Goal: Task Accomplishment & Management: Use online tool/utility

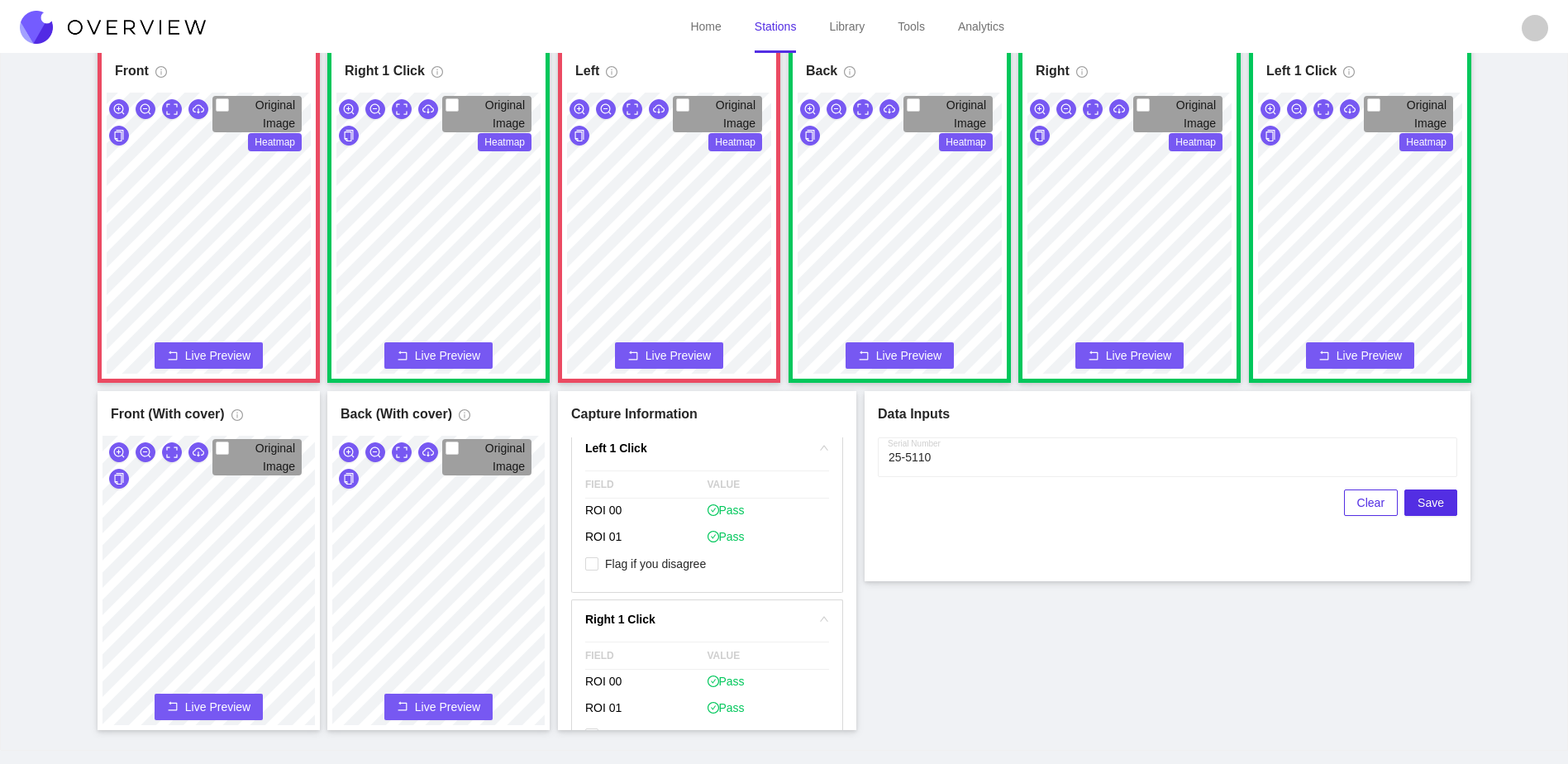
scroll to position [2410, 0]
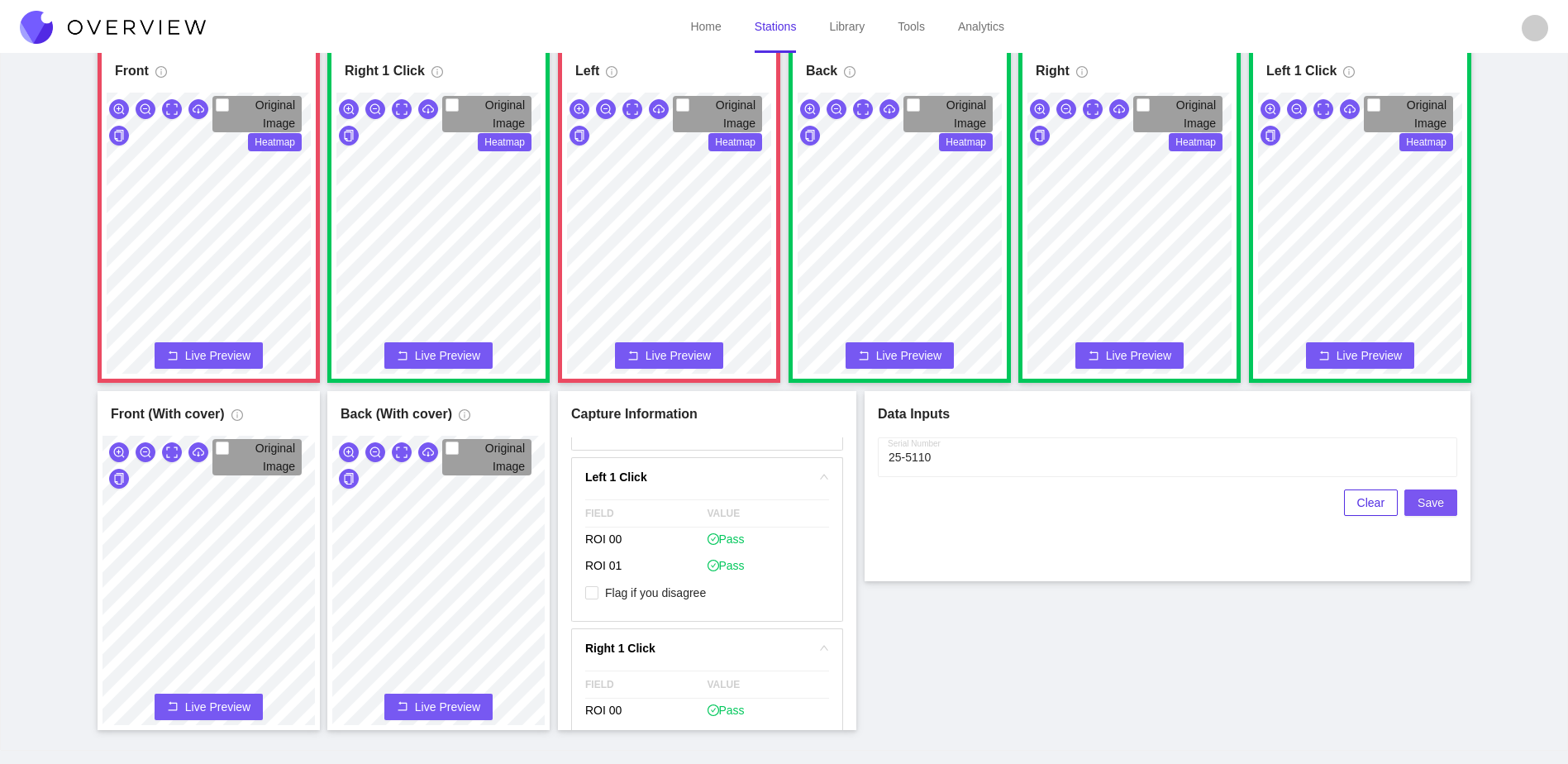
click at [1448, 501] on button "Save" at bounding box center [1431, 503] width 53 height 27
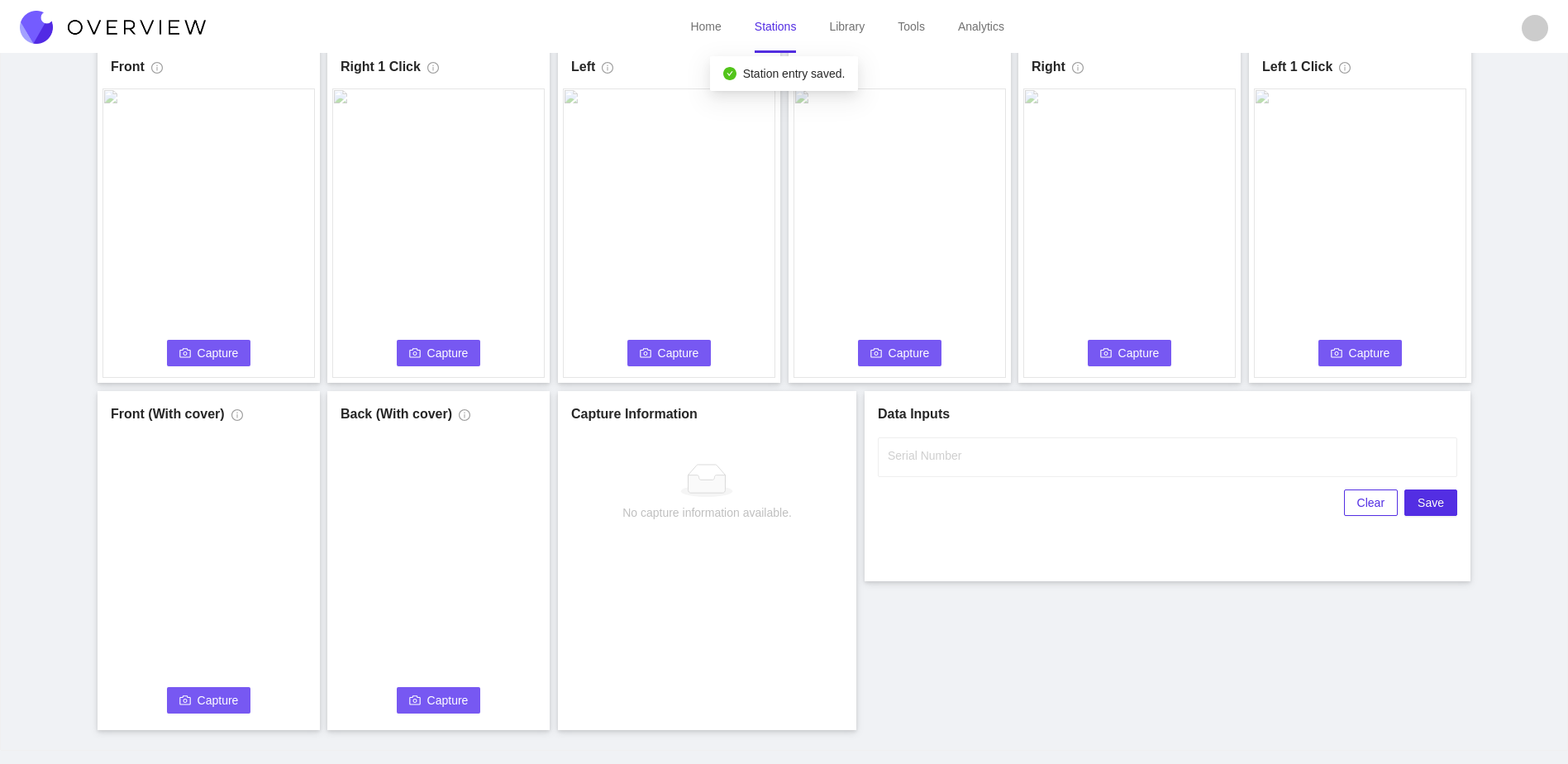
scroll to position [0, 0]
click at [951, 477] on input "Serial Number" at bounding box center [1168, 457] width 580 height 40
type input "25-5111"
click at [1042, 635] on div "Front Capture Connecting... Please wait for the camera to connect... Left Captu…" at bounding box center [783, 387] width 1526 height 686
click at [553, 390] on div "Front Capture Connecting... Please wait for the camera to connect... Left Captu…" at bounding box center [783, 387] width 1526 height 686
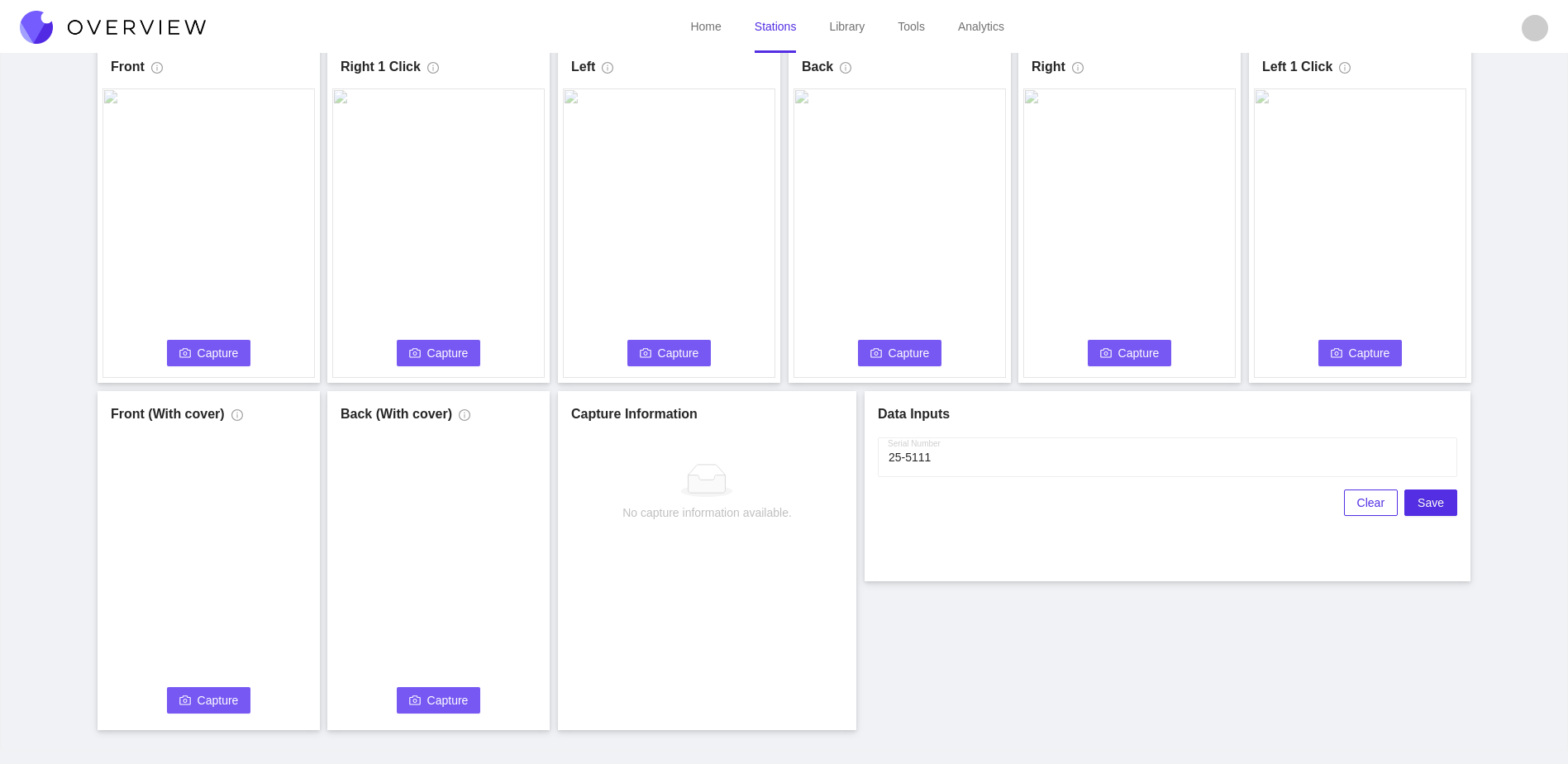
click at [556, 334] on div "Front Capture Connecting... Please wait for the camera to connect... Left Captu…" at bounding box center [783, 387] width 1526 height 686
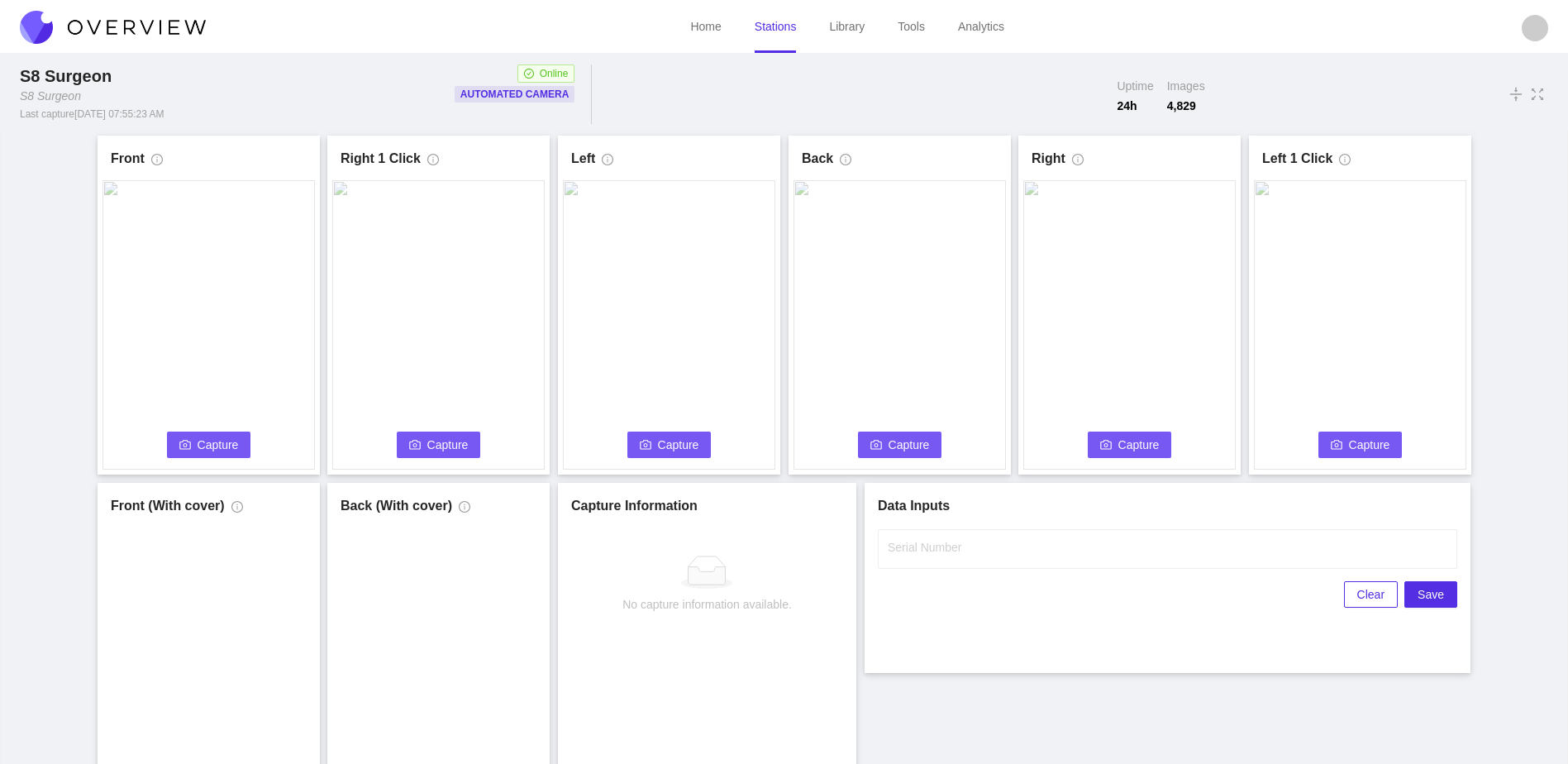
drag, startPoint x: 228, startPoint y: 441, endPoint x: 220, endPoint y: 428, distance: 15.3
click at [220, 428] on div "Capture Connecting... Please wait for the camera to connect..." at bounding box center [209, 325] width 212 height 289
click at [226, 446] on span "Capture" at bounding box center [218, 445] width 42 height 19
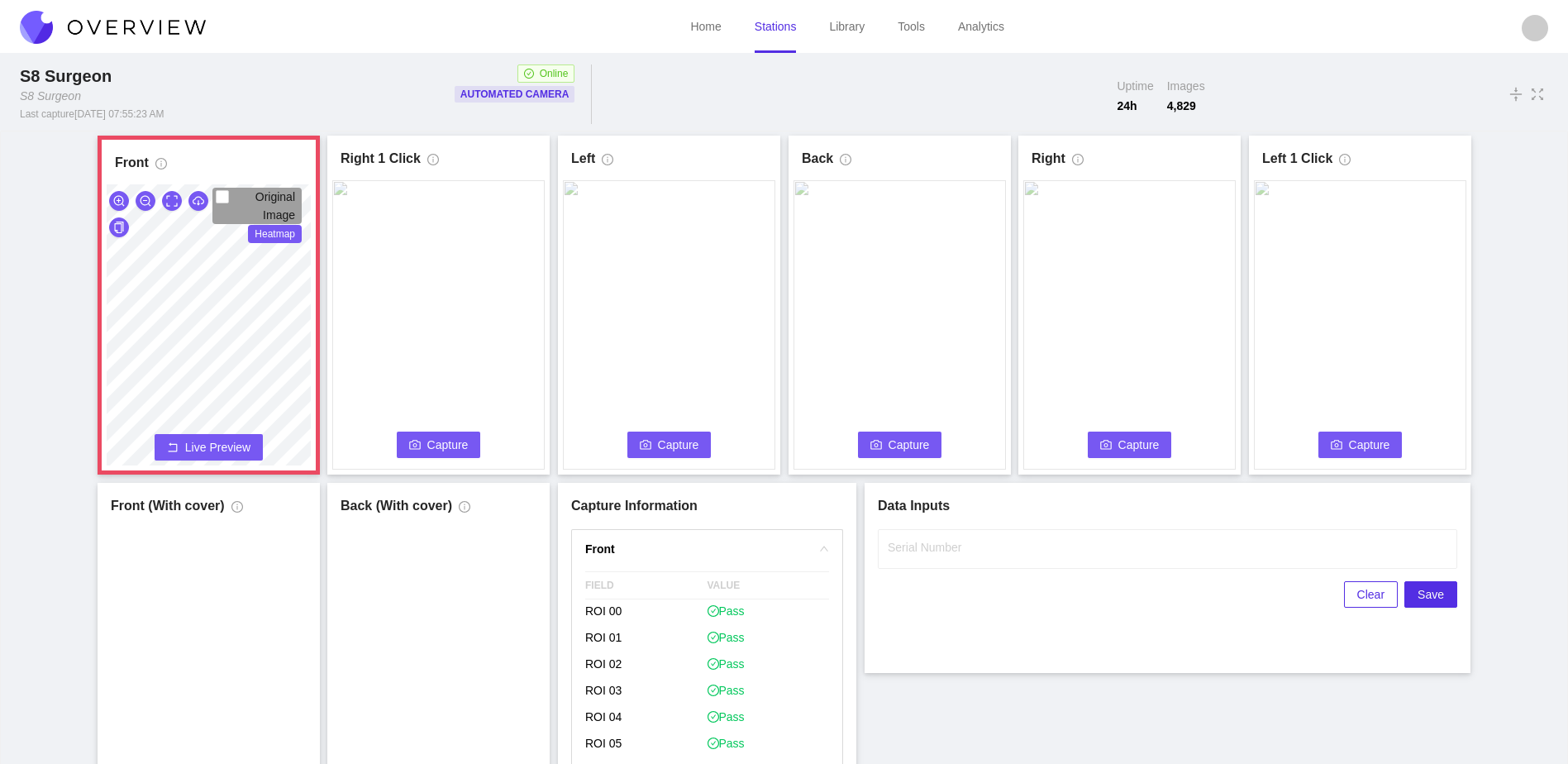
click at [454, 446] on span "Capture" at bounding box center [448, 445] width 42 height 19
click at [274, 435] on div "Original Image Heatmap Capture Connecting... Please wait for the camera to conn…" at bounding box center [209, 345] width 204 height 321
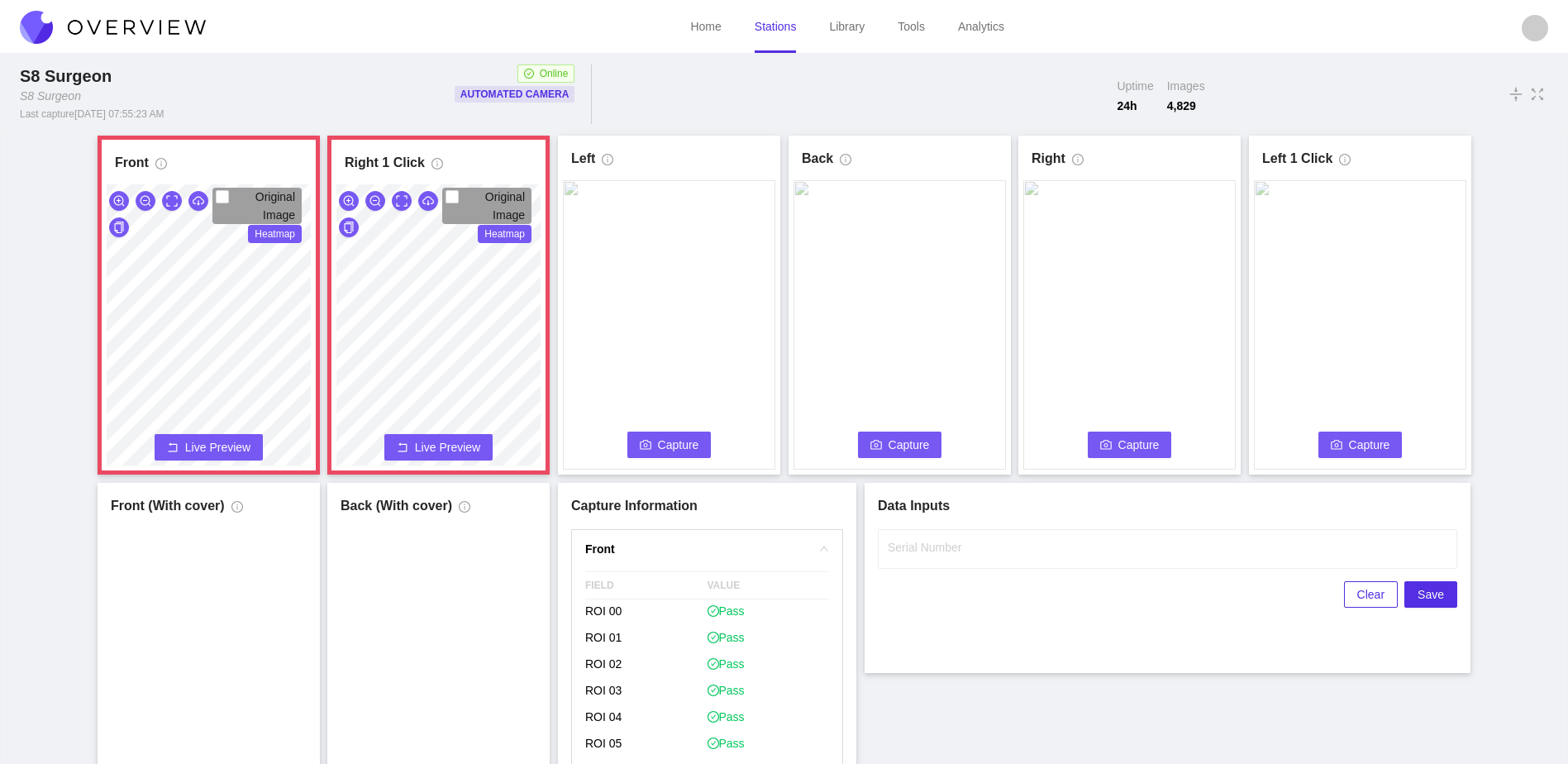
drag, startPoint x: 415, startPoint y: 457, endPoint x: 417, endPoint y: 436, distance: 21.1
click at [417, 454] on button "Live Preview" at bounding box center [438, 447] width 109 height 27
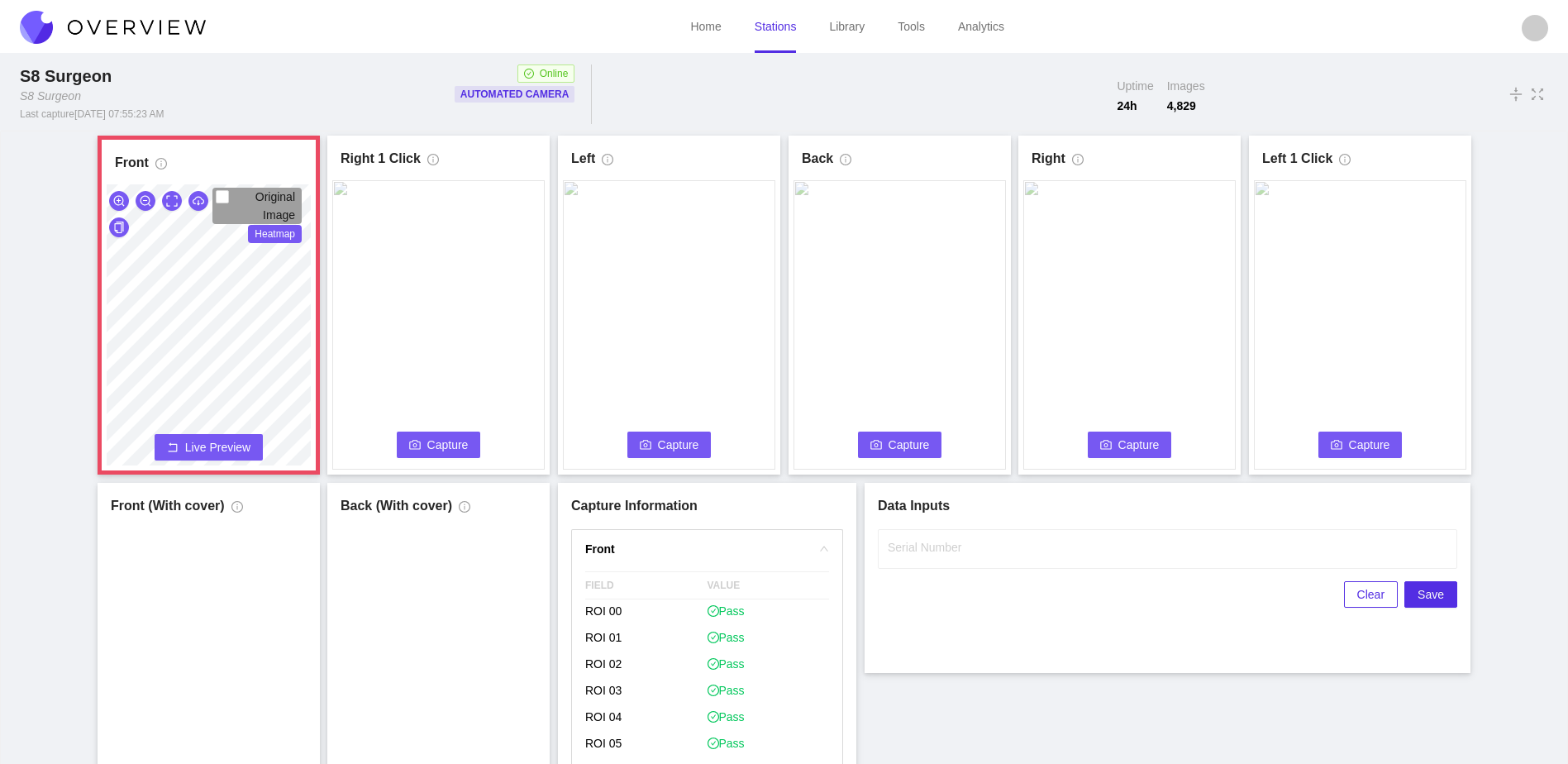
click at [228, 440] on span "Live Preview" at bounding box center [218, 447] width 65 height 17
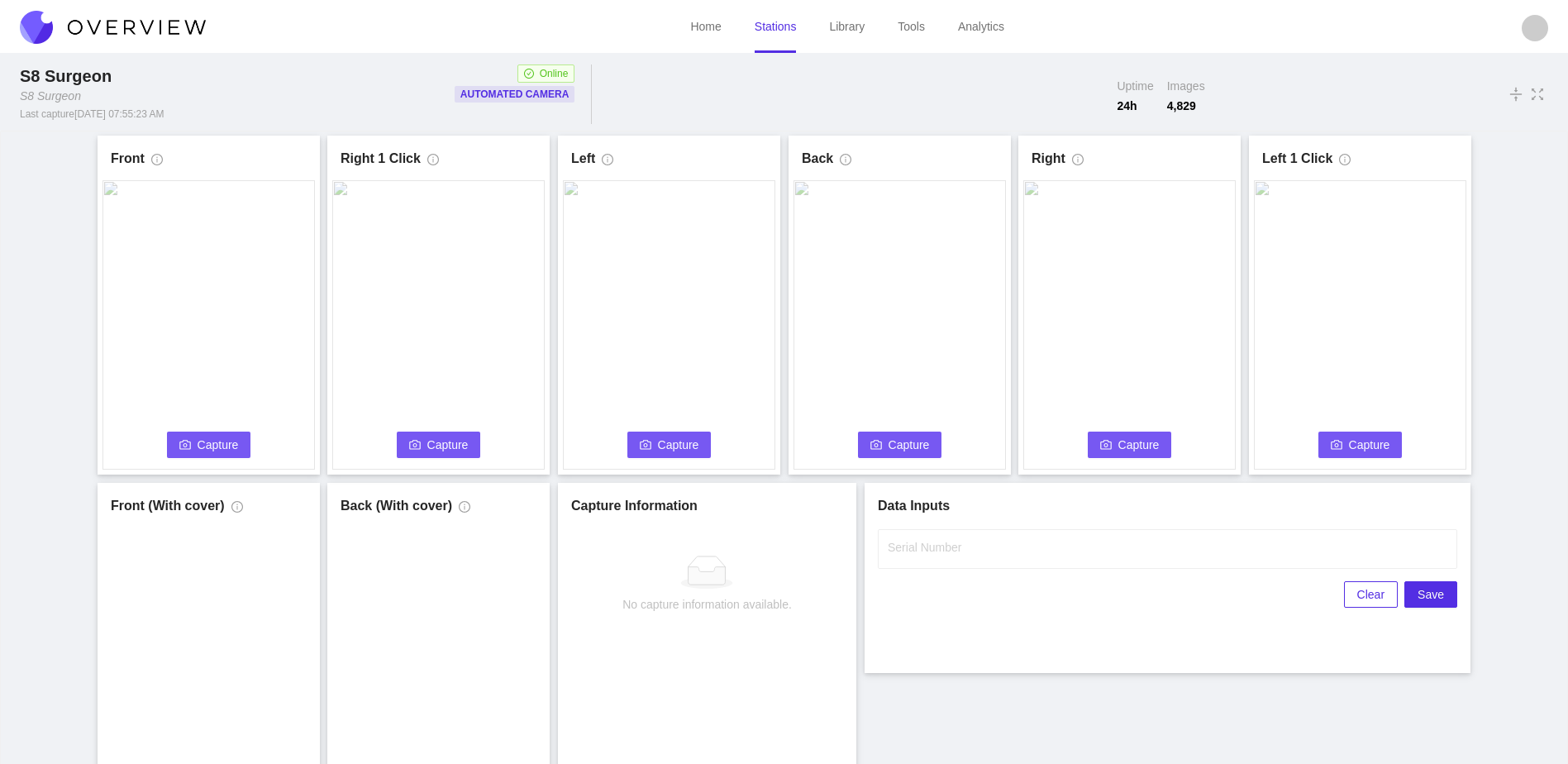
click at [225, 439] on span "Capture" at bounding box center [218, 445] width 42 height 19
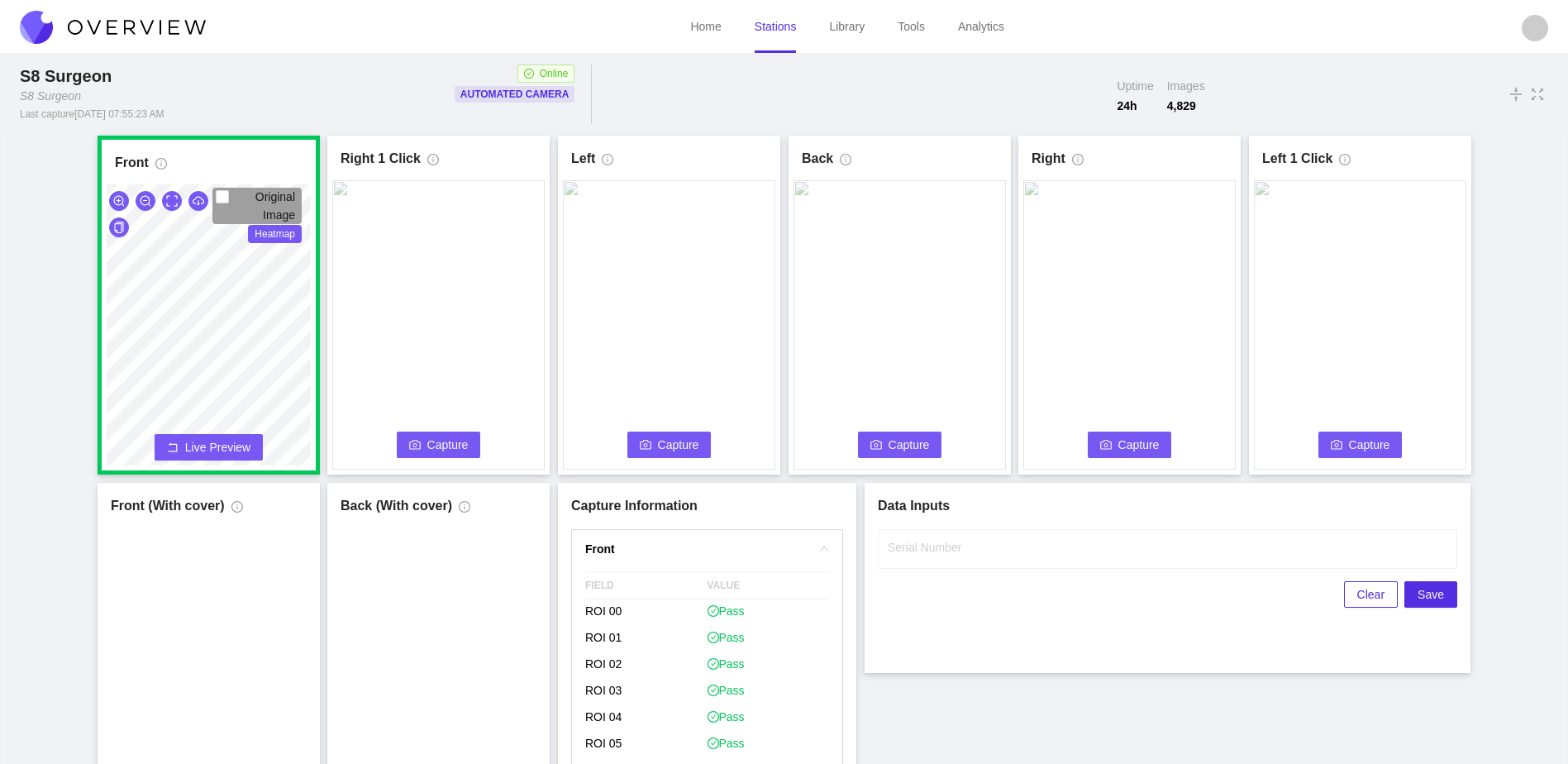
click at [450, 448] on span "Capture" at bounding box center [448, 445] width 42 height 19
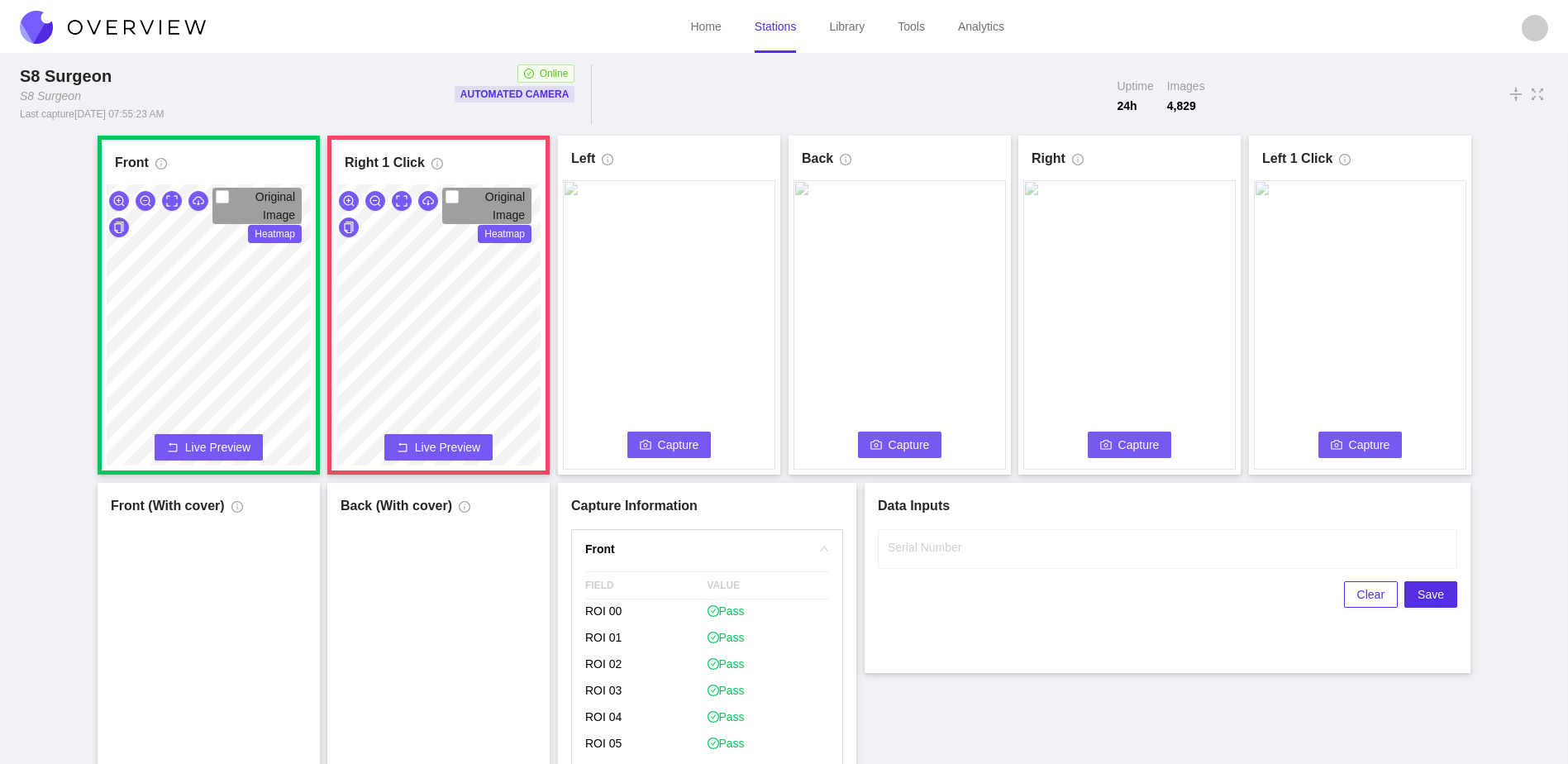
click at [692, 447] on span "Capture" at bounding box center [678, 445] width 42 height 19
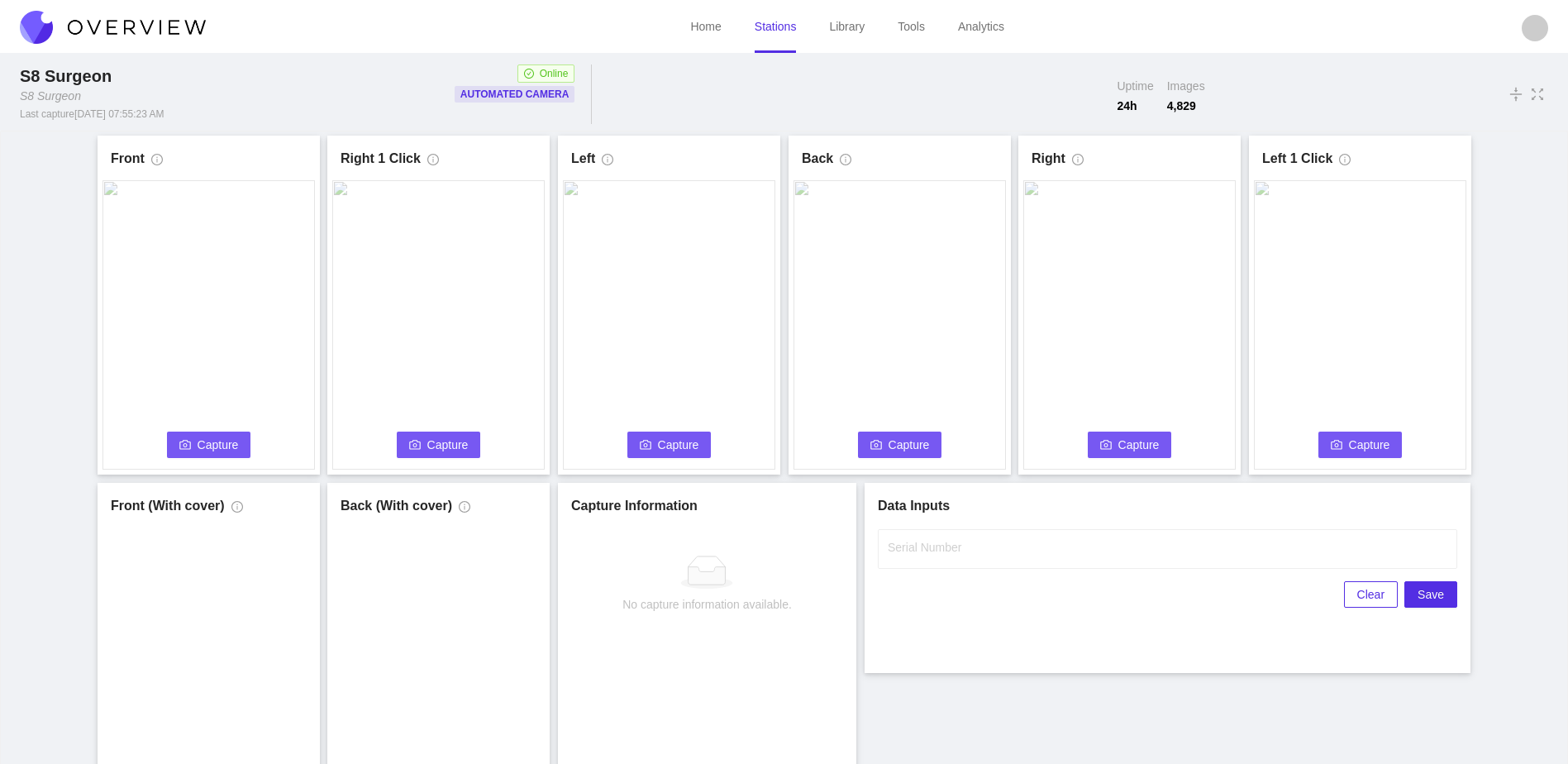
click at [775, 25] on link "Stations" at bounding box center [776, 26] width 42 height 13
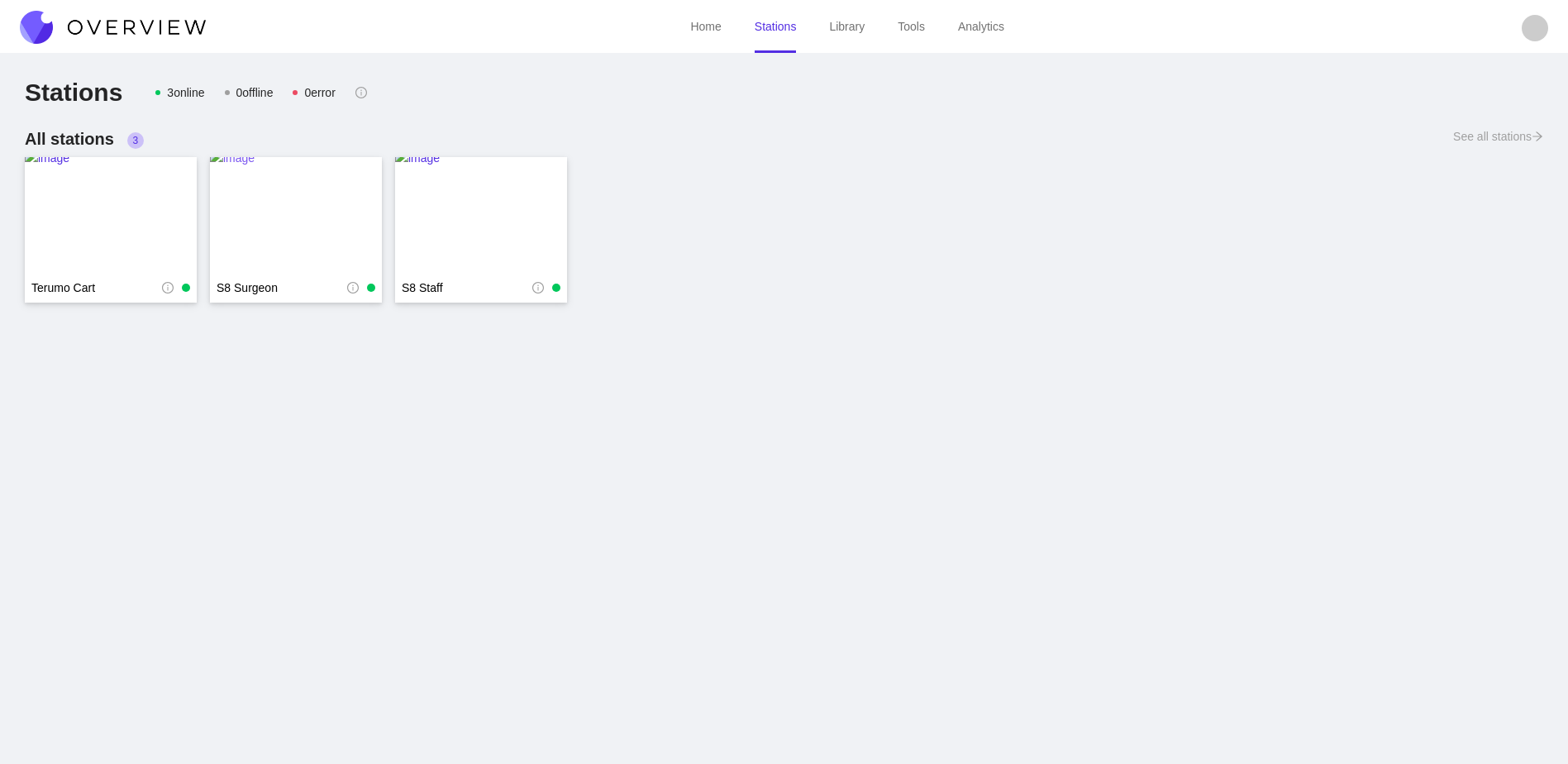
click at [344, 197] on img at bounding box center [296, 215] width 172 height 133
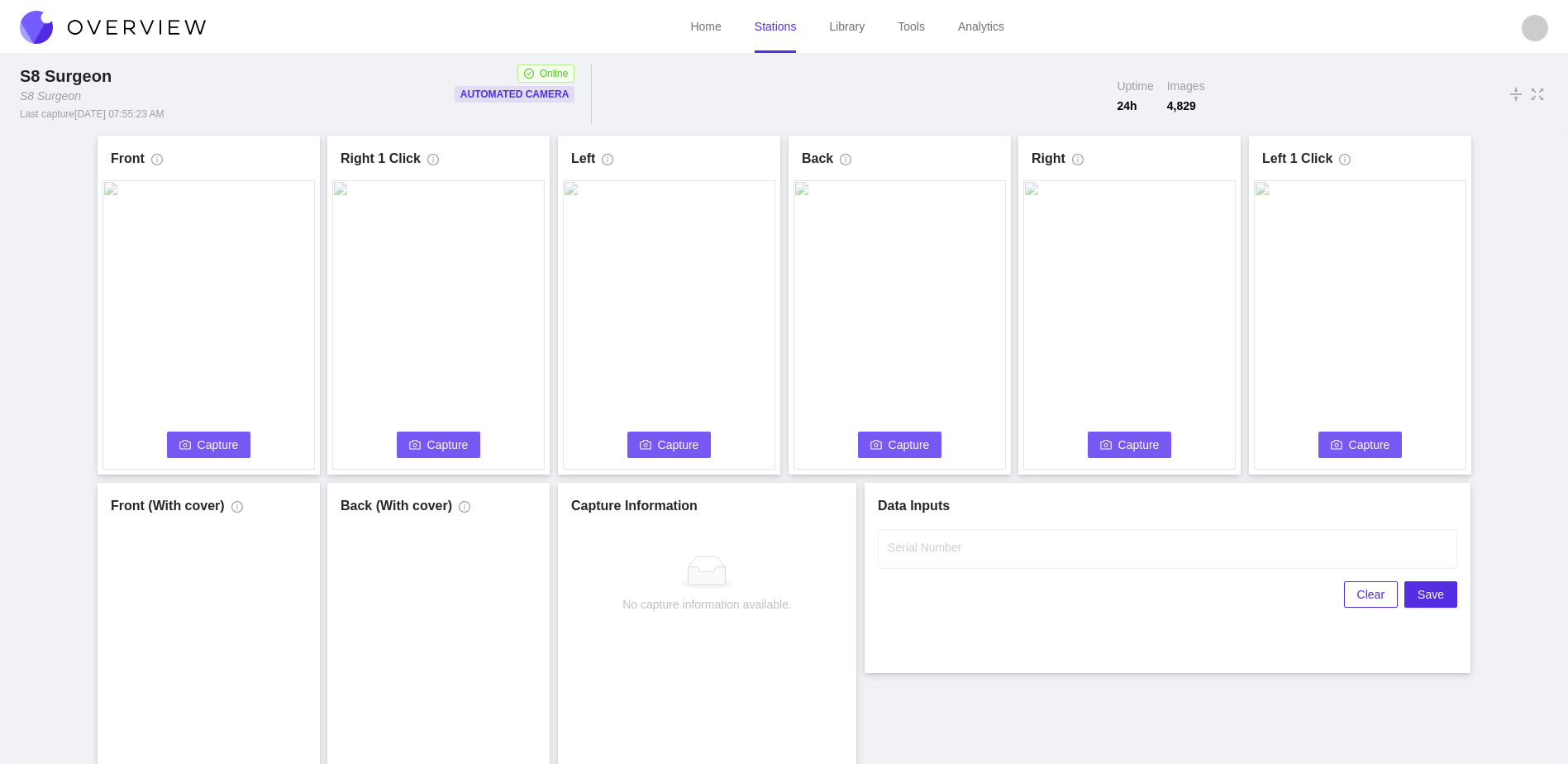
click at [219, 442] on span "Capture" at bounding box center [218, 445] width 42 height 19
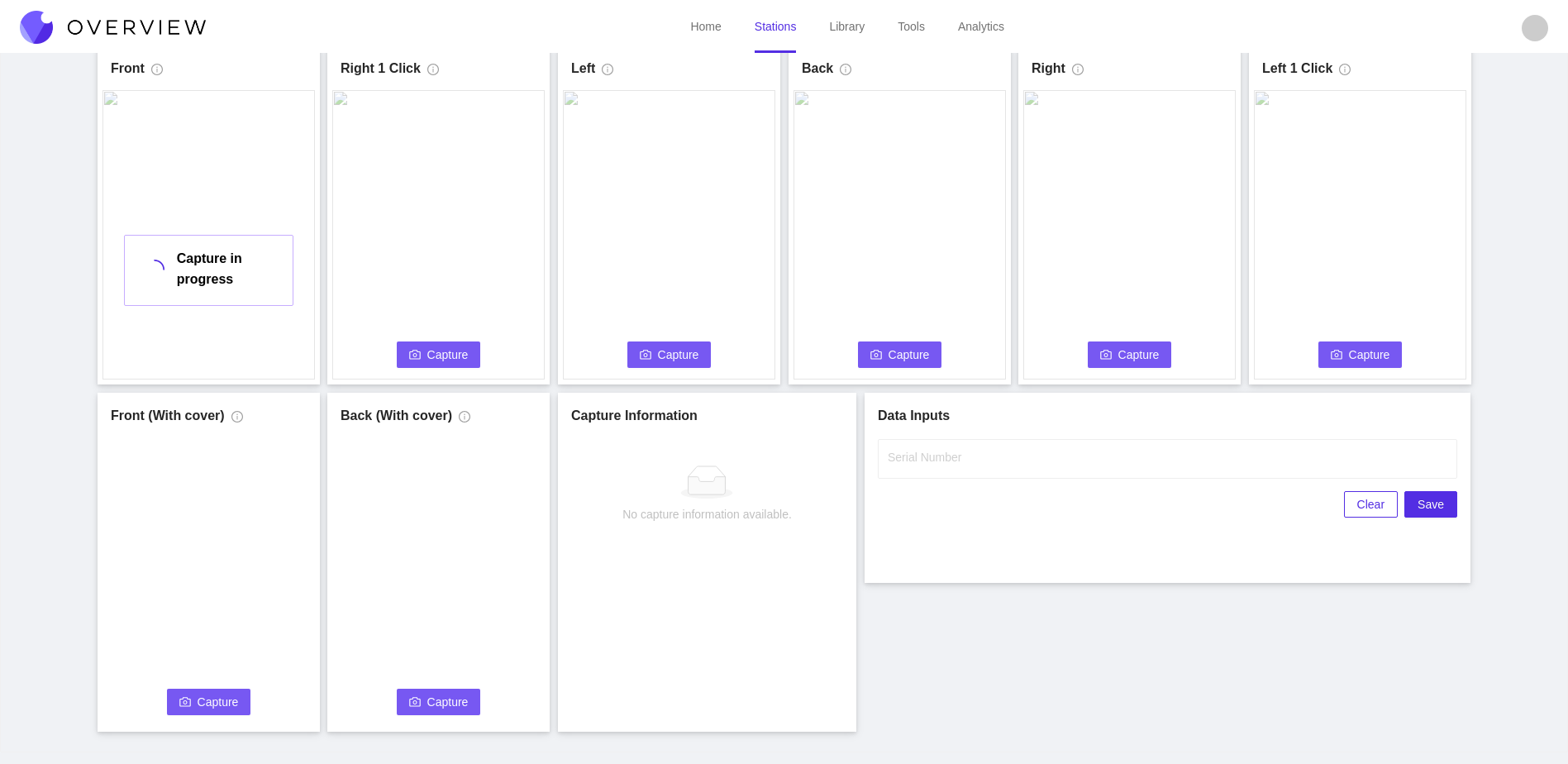
scroll to position [92, 0]
click at [947, 463] on label "Serial Number" at bounding box center [924, 455] width 73 height 17
click at [947, 463] on input "Serial Number" at bounding box center [1168, 457] width 580 height 40
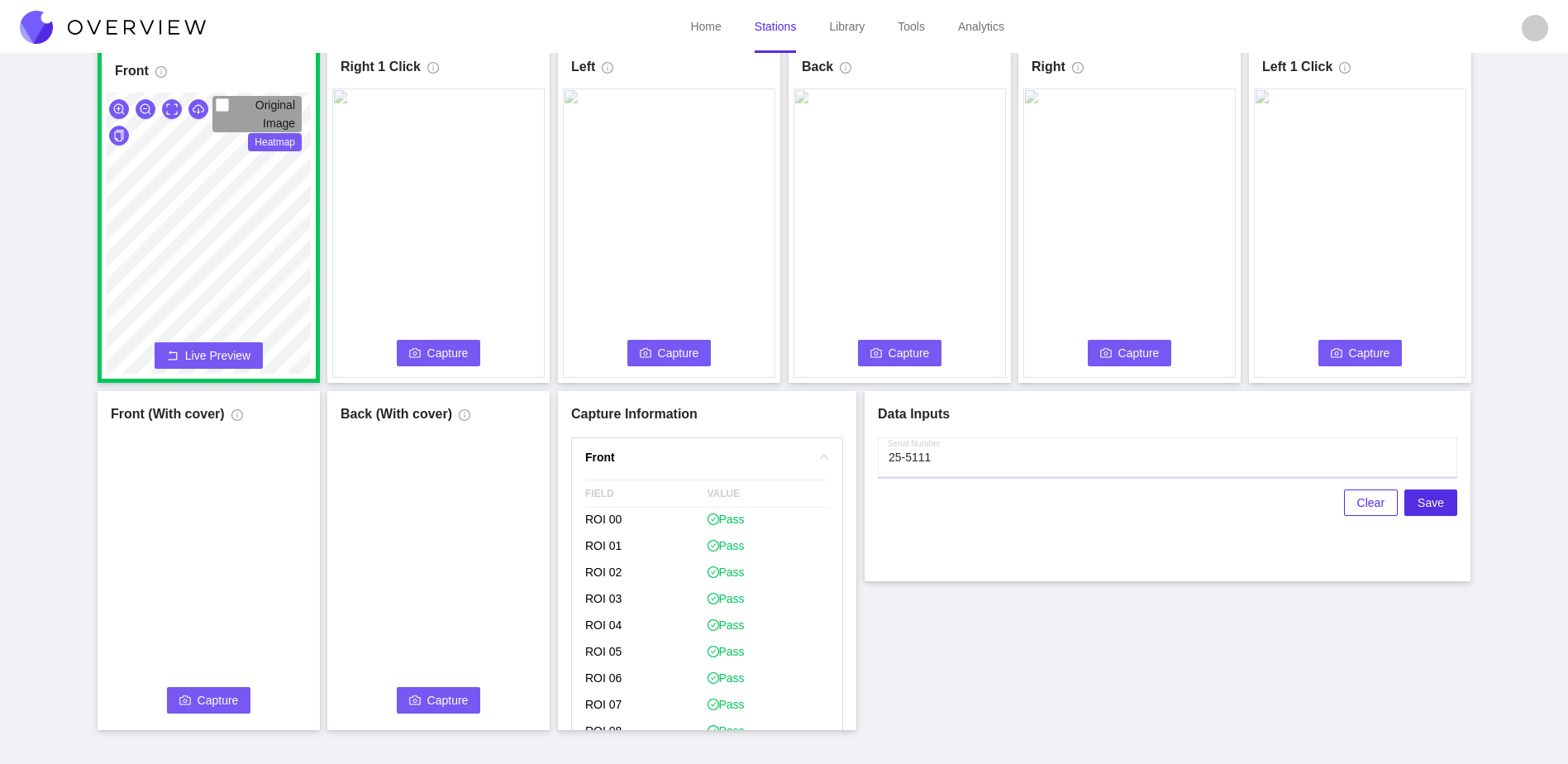
type input "25-5111"
click at [439, 356] on span "Capture" at bounding box center [448, 353] width 42 height 19
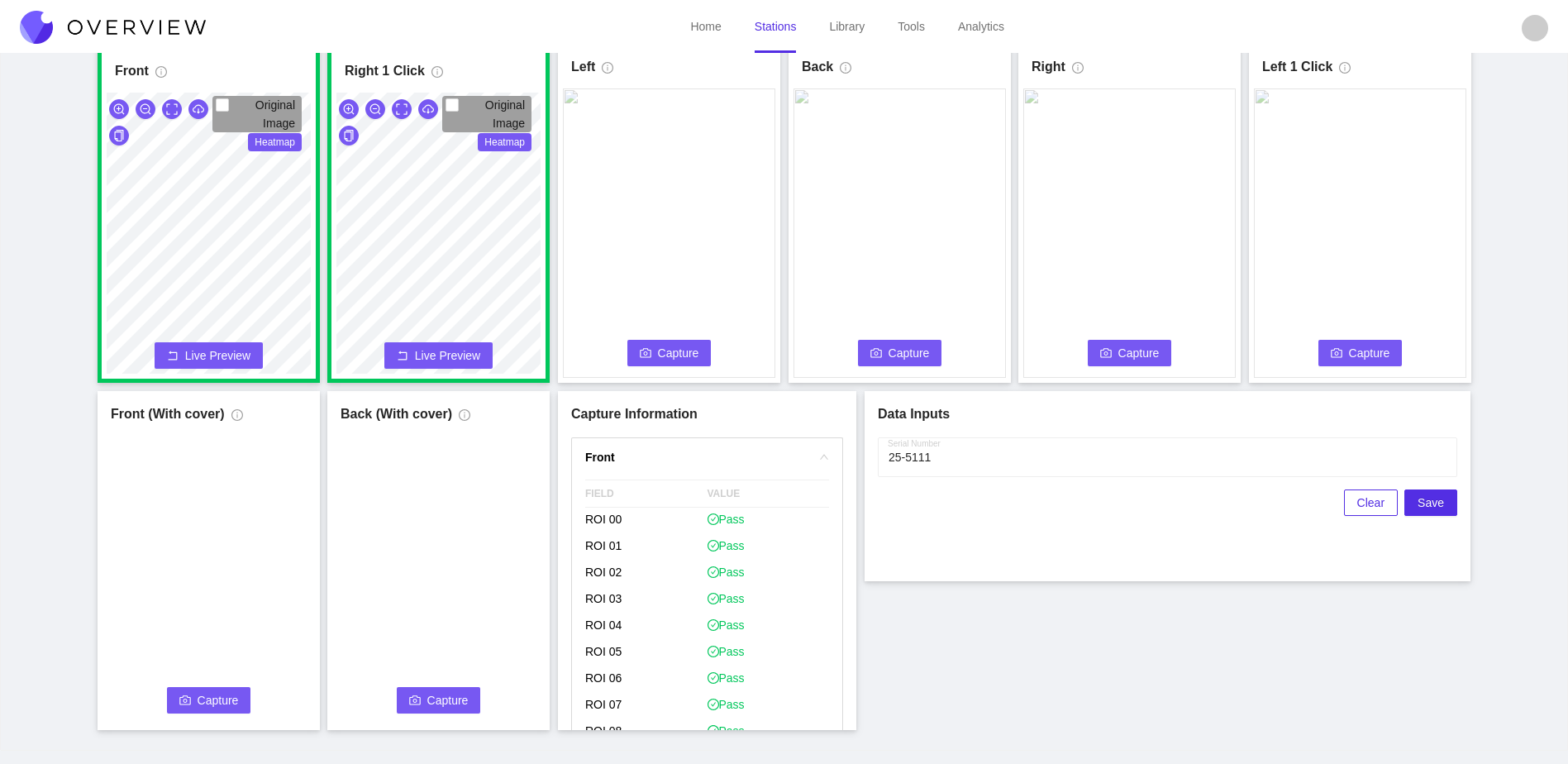
click at [658, 361] on span "Capture" at bounding box center [678, 353] width 42 height 19
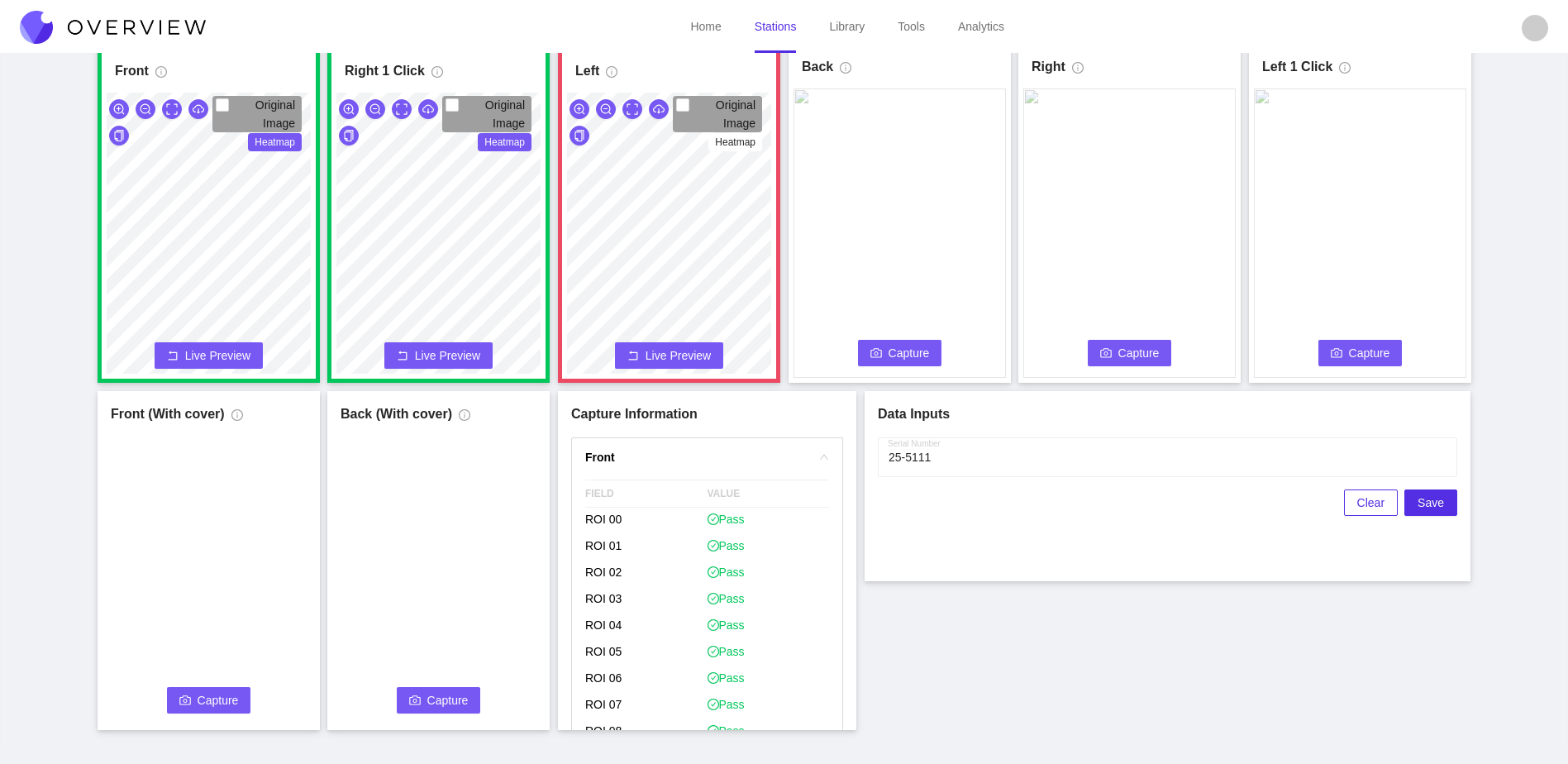
click at [904, 350] on span "Capture" at bounding box center [909, 353] width 42 height 19
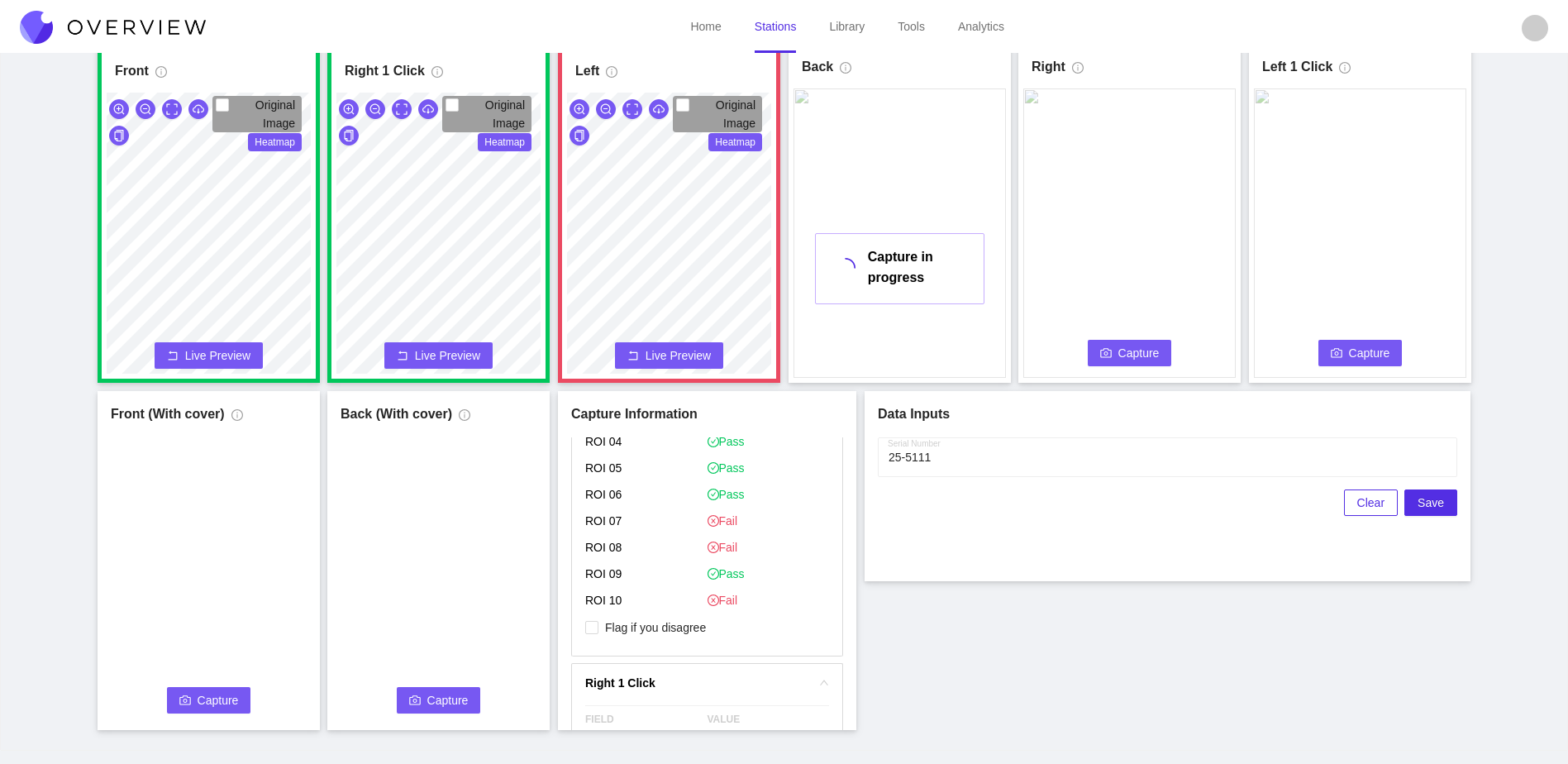
scroll to position [975, 0]
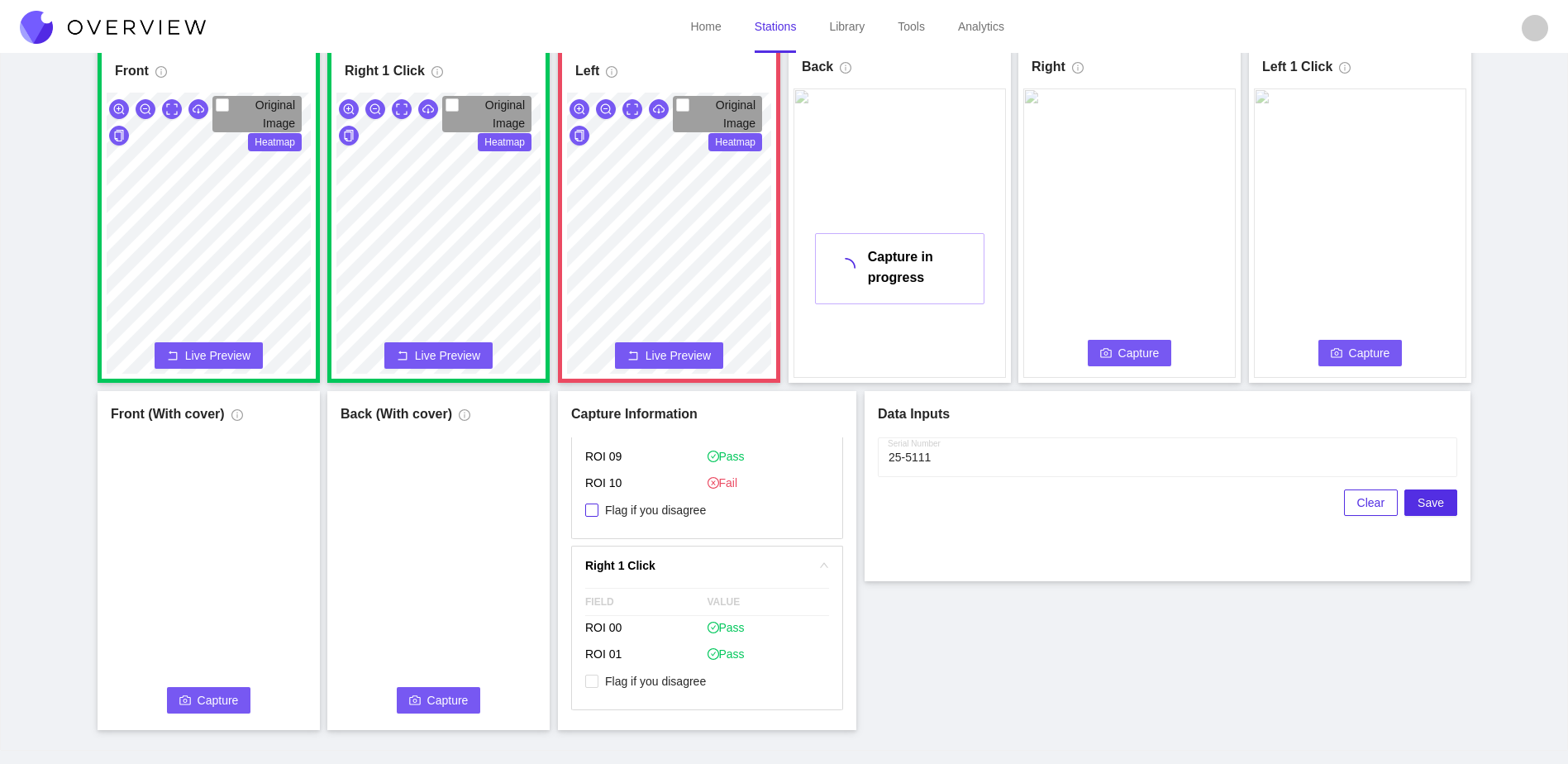
click at [696, 516] on span "Flag if you disagree" at bounding box center [655, 510] width 114 height 17
click at [598, 516] on input "Flag if you disagree" at bounding box center [591, 510] width 13 height 13
checkbox input "true"
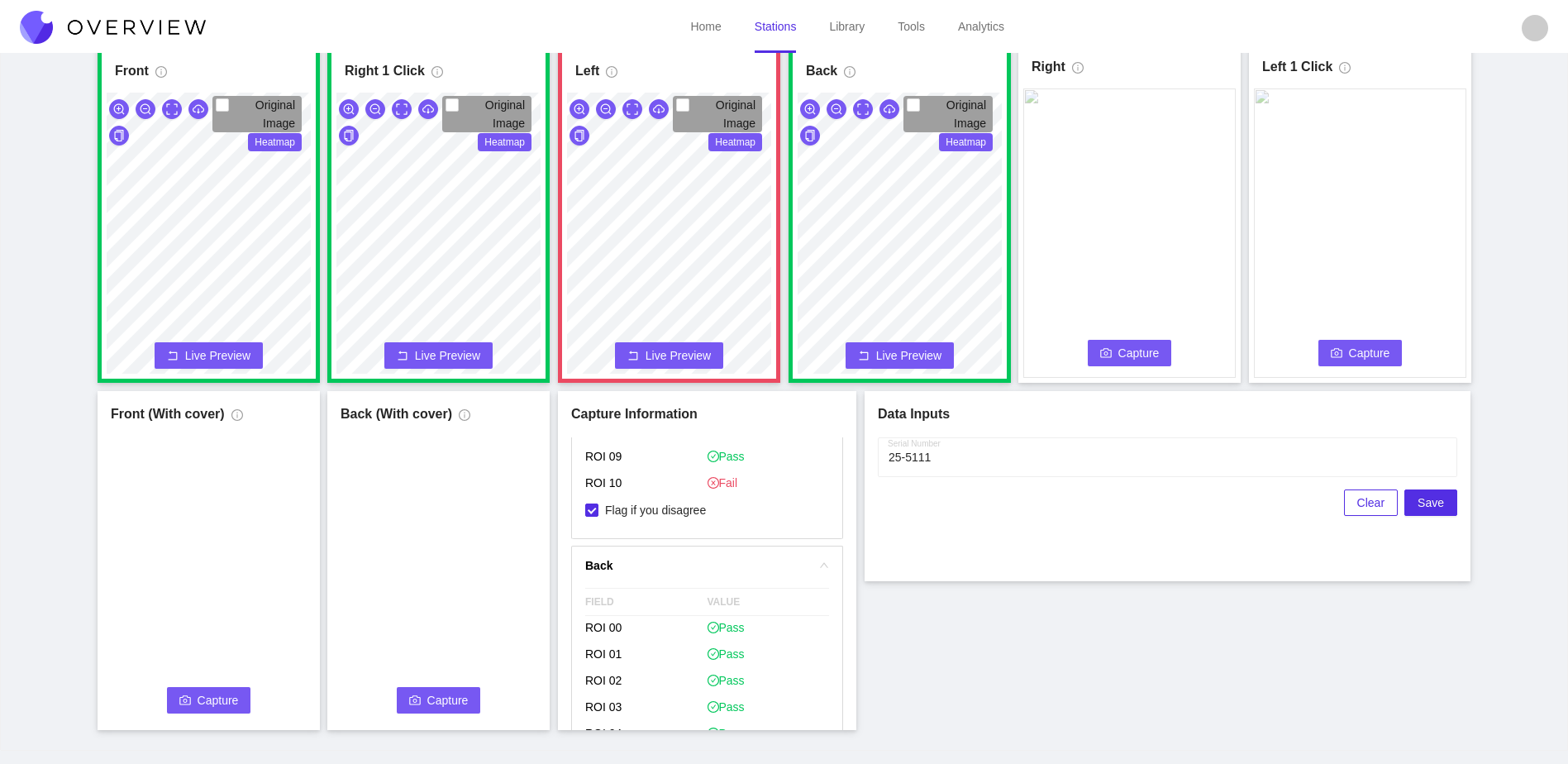
click at [1134, 355] on span "Capture" at bounding box center [1138, 353] width 42 height 19
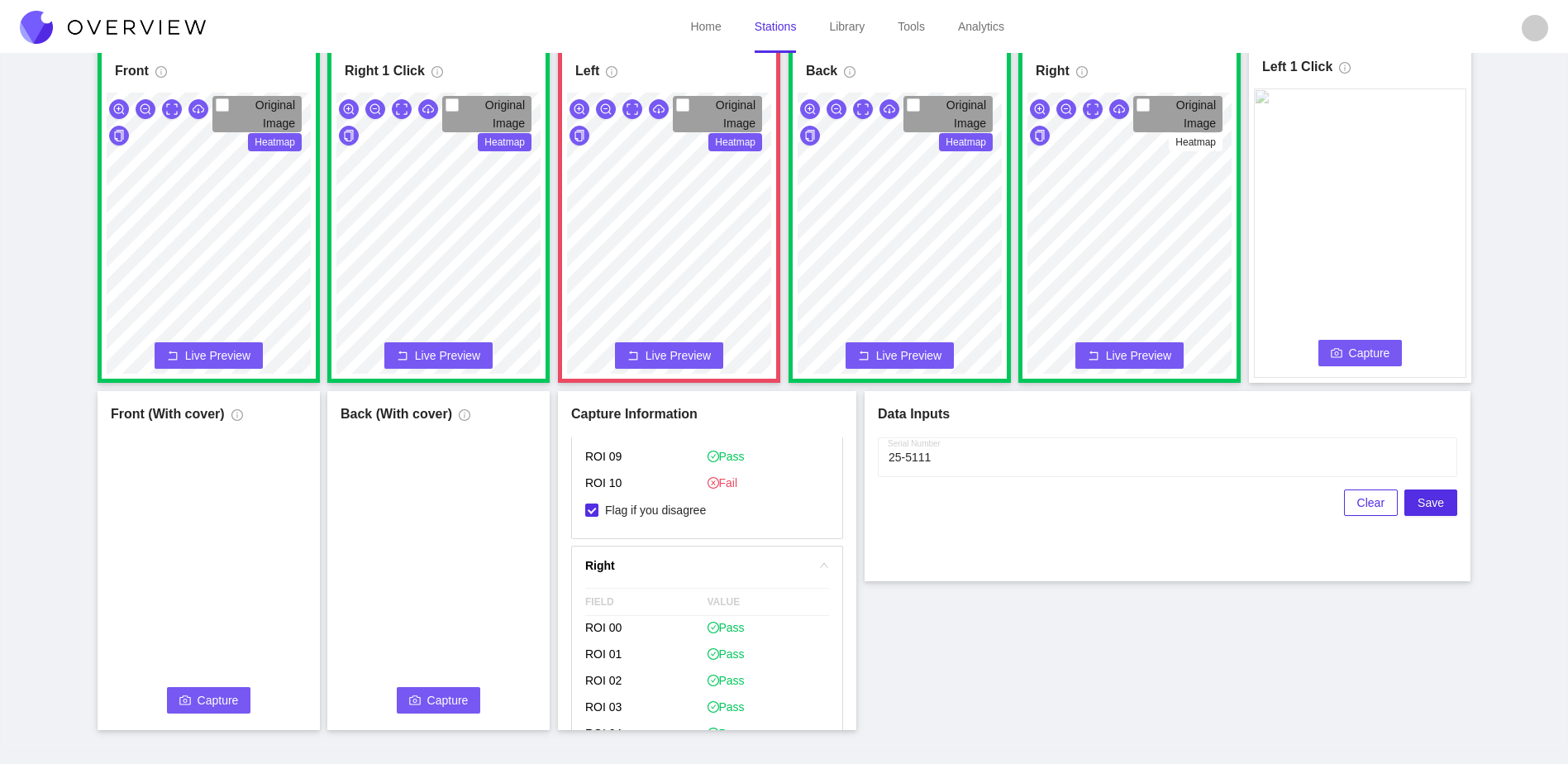
click at [1357, 356] on span "Capture" at bounding box center [1369, 353] width 42 height 19
drag, startPoint x: 1190, startPoint y: 571, endPoint x: 1141, endPoint y: 534, distance: 61.4
click at [1189, 569] on div "Data Inputs Serial Number Clear Save" at bounding box center [1168, 485] width 606 height 190
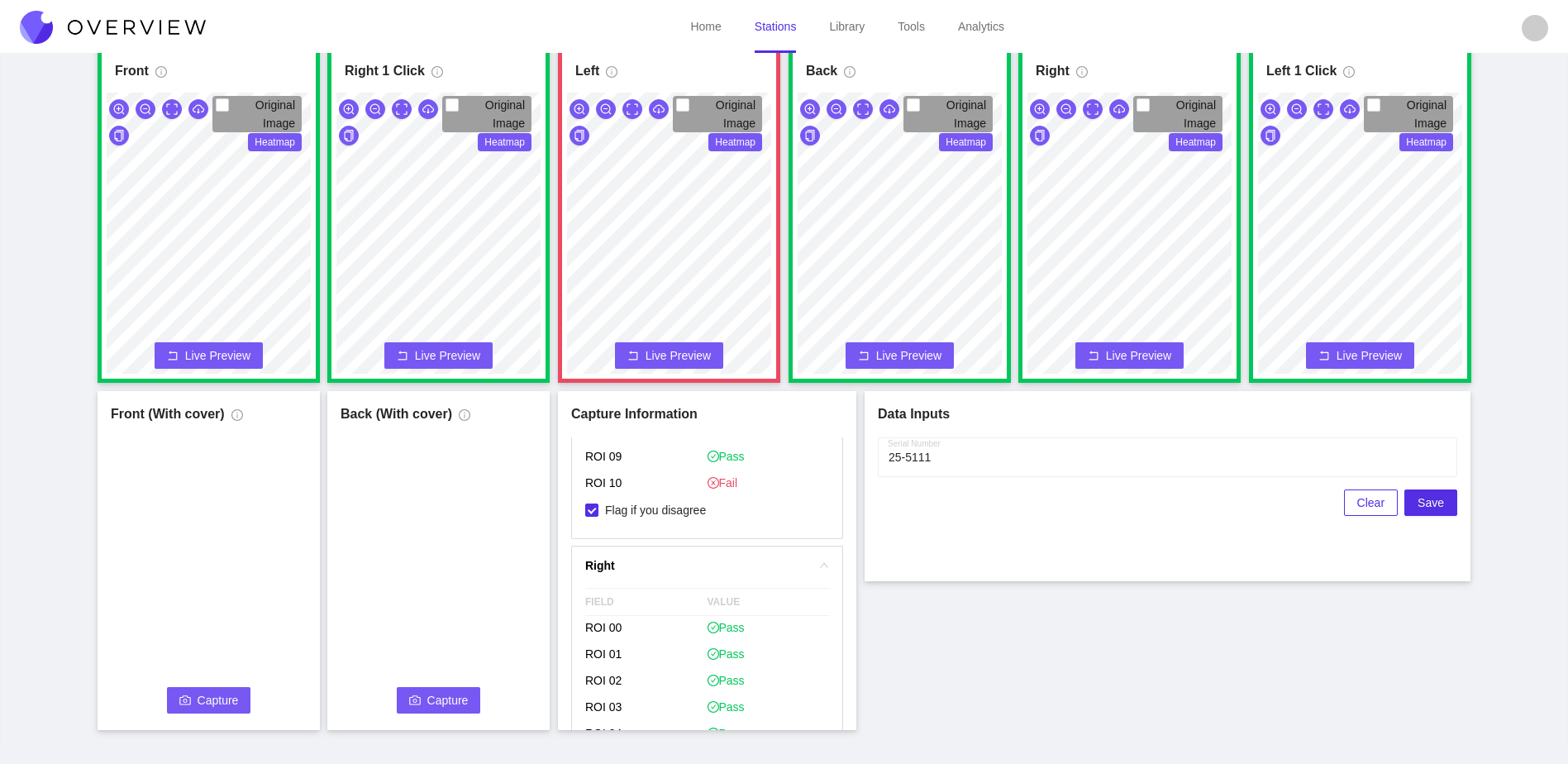
click at [233, 688] on button "Capture" at bounding box center [209, 700] width 84 height 27
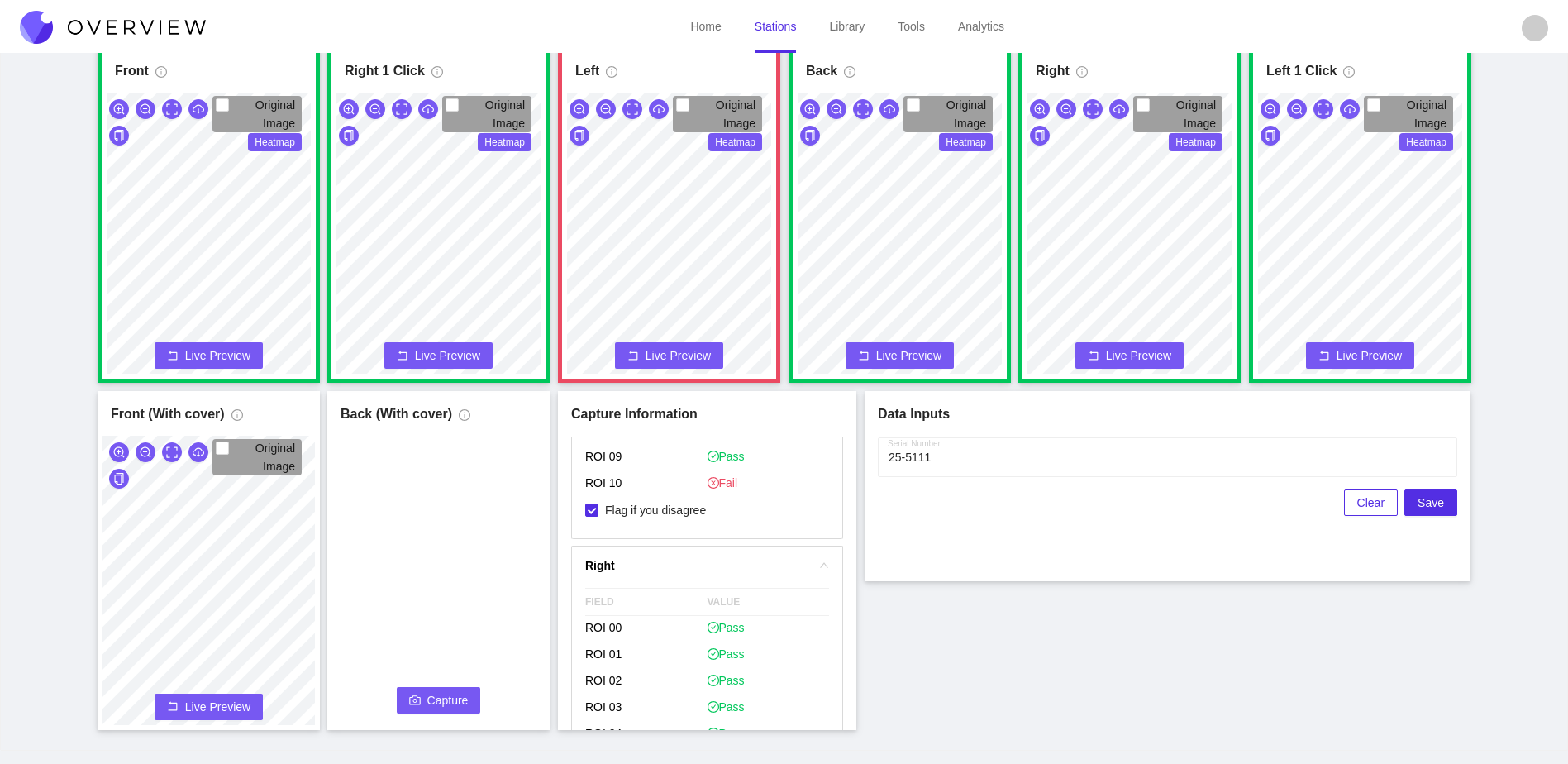
click at [422, 701] on button "Capture" at bounding box center [438, 700] width 84 height 27
